Goal: Information Seeking & Learning: Learn about a topic

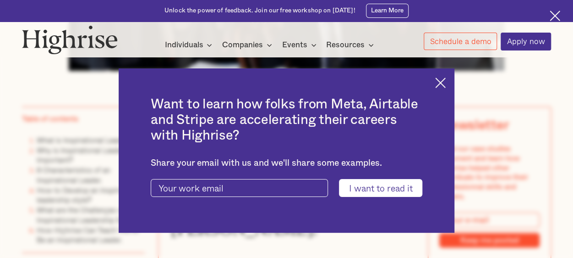
scroll to position [493, 0]
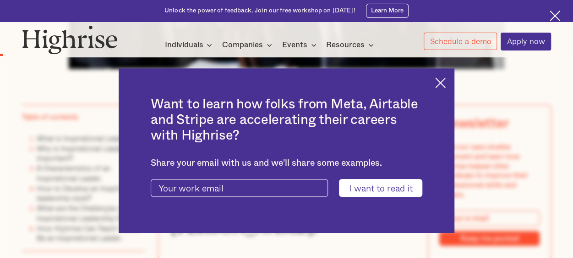
click at [444, 86] on img at bounding box center [440, 82] width 11 height 11
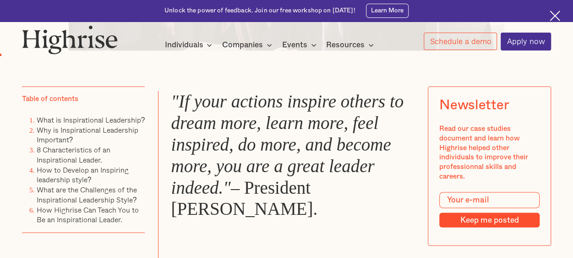
scroll to position [530, 0]
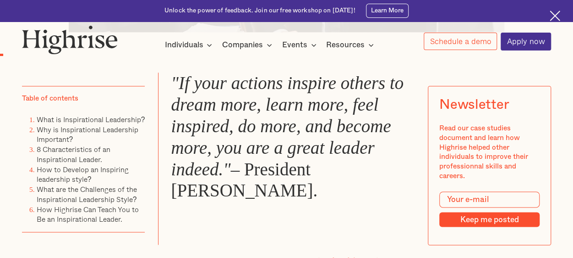
drag, startPoint x: 224, startPoint y: 198, endPoint x: 167, endPoint y: 87, distance: 124.6
click at [167, 87] on blockquote ""If your actions inspire others to dream more, learn more, feel inspired, do mo…" at bounding box center [286, 157] width 257 height 171
copy blockquote ""If your actions inspire others to dream more, learn more, feel inspired, do mo…"
click at [312, 241] on blockquote ""If your actions inspire others to dream more, learn more, feel inspired, do mo…" at bounding box center [286, 157] width 257 height 171
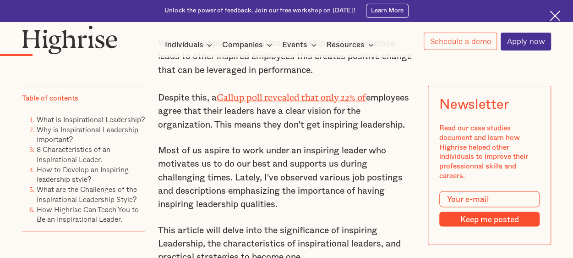
scroll to position [860, 0]
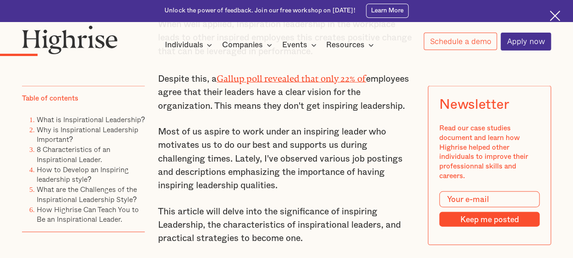
click at [488, 201] on input "Modal Form" at bounding box center [489, 199] width 100 height 16
type input "[EMAIL_ADDRESS][DOMAIN_NAME]"
click at [510, 224] on input "Keep me posted" at bounding box center [489, 218] width 100 height 15
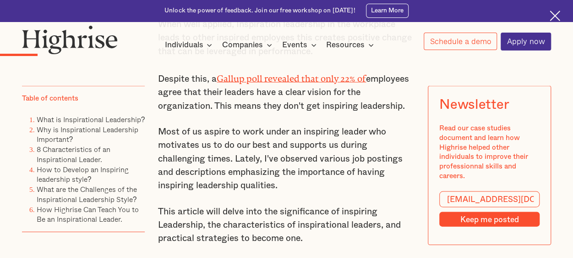
type input "Please wait..."
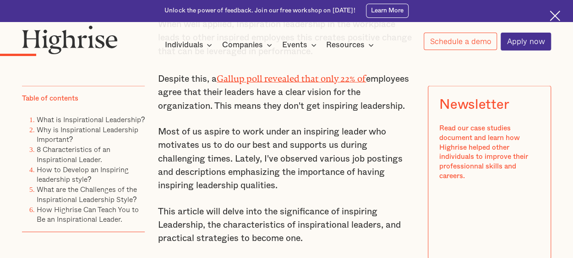
scroll to position [883, 0]
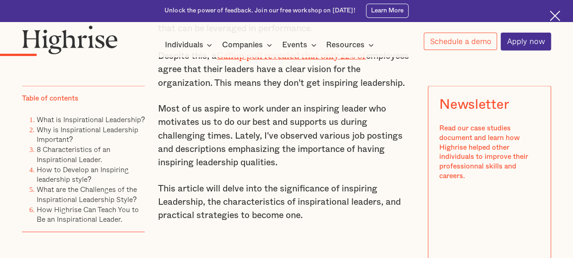
click at [480, 213] on div "Thank you! Your submission has been received!" at bounding box center [490, 216] width 82 height 32
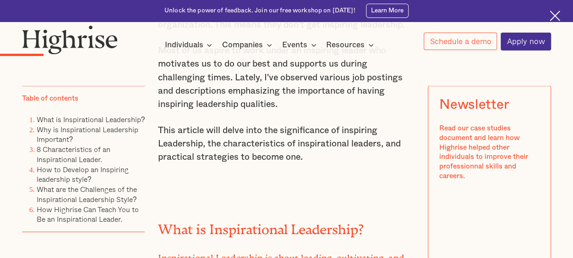
scroll to position [956, 0]
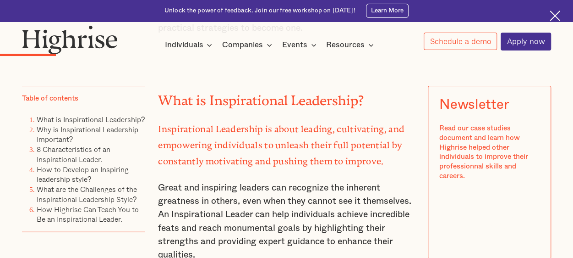
scroll to position [1084, 0]
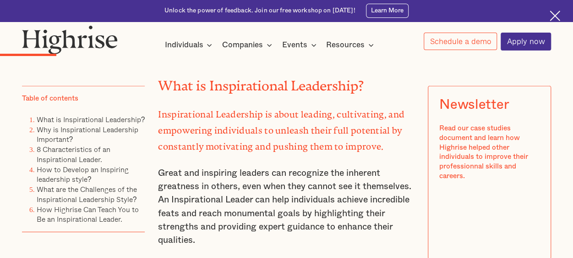
click at [387, 89] on h2 "What is Inspirational Leadership?" at bounding box center [286, 82] width 257 height 15
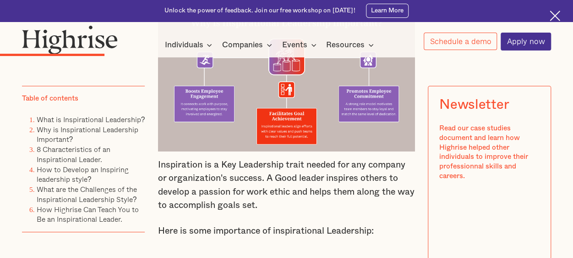
scroll to position [1579, 0]
